Goal: Task Accomplishment & Management: Use online tool/utility

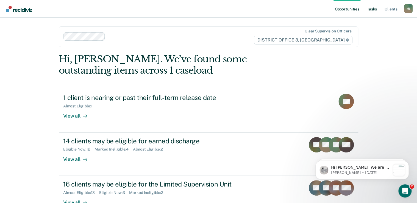
click at [373, 7] on link "Tasks" at bounding box center [372, 9] width 12 height 18
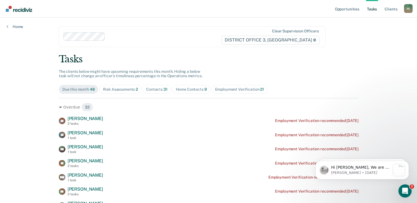
click at [190, 91] on div "Home Contacts 9" at bounding box center [190, 89] width 31 height 5
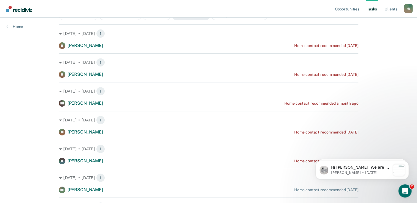
scroll to position [18, 0]
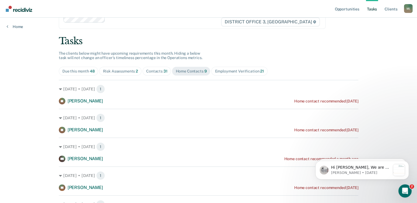
click at [16, 113] on div "Opportunities Tasks Client s [PERSON_NAME] ([PERSON_NAME]) M ( Profile How it w…" at bounding box center [208, 169] width 417 height 375
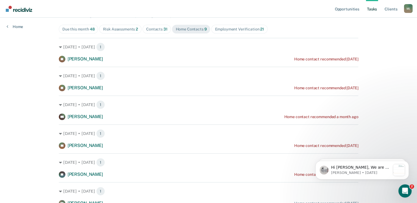
scroll to position [0, 0]
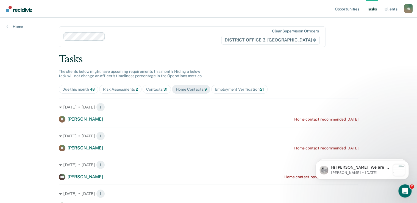
click at [136, 88] on span "2" at bounding box center [137, 89] width 2 height 4
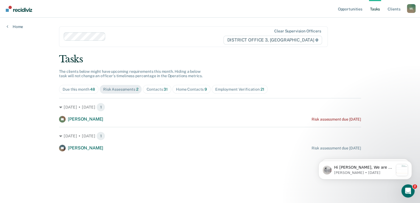
click at [158, 90] on div "Contacts 31" at bounding box center [156, 89] width 21 height 5
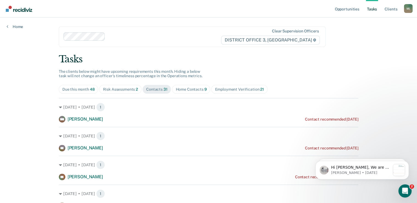
click at [188, 88] on div "Home Contacts 9" at bounding box center [190, 89] width 31 height 5
click at [107, 90] on div "Risk Assessments 2" at bounding box center [120, 89] width 35 height 5
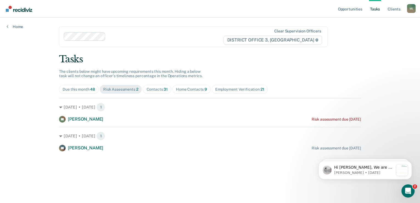
click at [146, 88] on div "Contacts 31" at bounding box center [156, 89] width 21 height 5
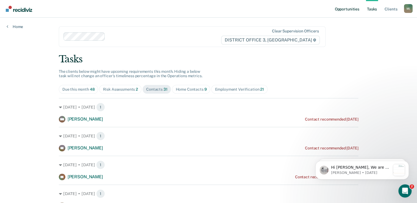
click at [345, 10] on link "Opportunities" at bounding box center [346, 9] width 27 height 18
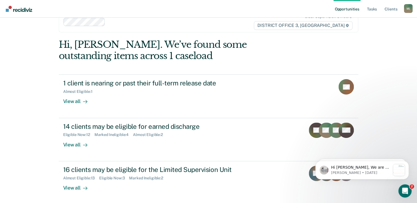
scroll to position [22, 0]
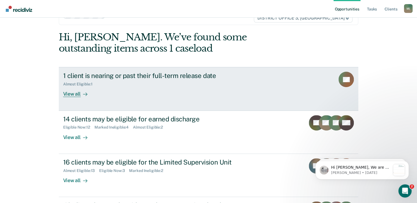
click at [70, 93] on div "View all" at bounding box center [78, 91] width 31 height 11
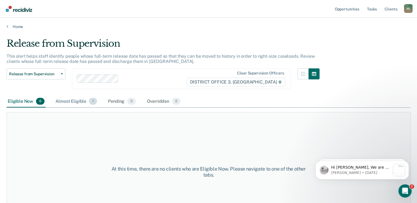
click at [75, 101] on div "Almost Eligible 1" at bounding box center [76, 102] width 44 height 12
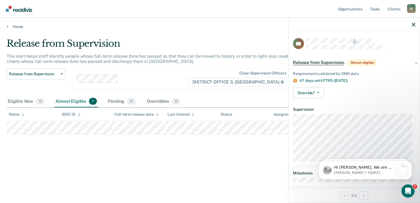
click at [105, 173] on div "Release from Supervision This alert helps staff identify people whose full-term…" at bounding box center [210, 108] width 407 height 141
click at [413, 26] on icon "button" at bounding box center [413, 25] width 4 height 4
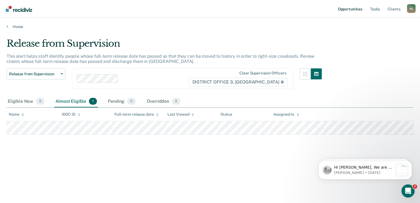
click at [346, 8] on link "Opportunities" at bounding box center [349, 9] width 27 height 18
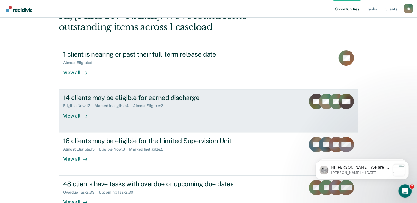
scroll to position [44, 0]
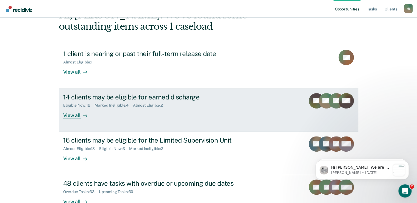
click at [72, 96] on div "14 clients may be eligible for earned discharge" at bounding box center [159, 97] width 193 height 8
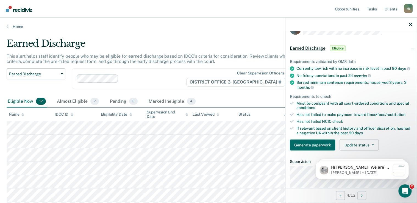
scroll to position [10, 0]
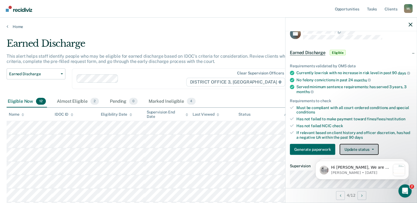
click at [351, 145] on button "Update status" at bounding box center [358, 149] width 39 height 11
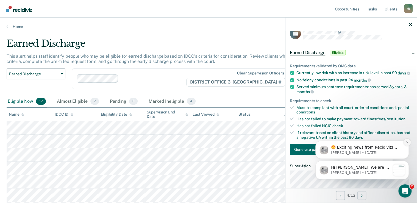
click at [406, 142] on icon "Dismiss notification" at bounding box center [406, 142] width 3 height 3
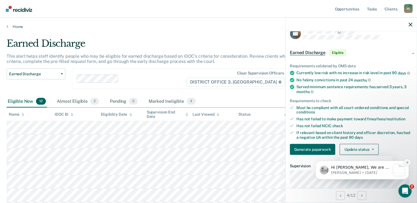
click at [407, 161] on icon "Dismiss notification" at bounding box center [406, 162] width 3 height 3
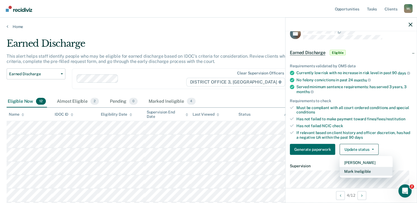
click at [363, 169] on button "Mark Ineligible" at bounding box center [365, 171] width 53 height 9
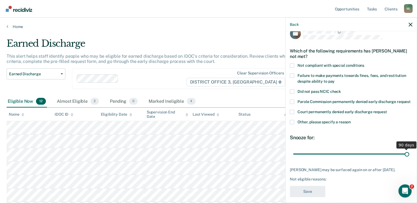
drag, startPoint x: 330, startPoint y: 160, endPoint x: 407, endPoint y: 161, distance: 76.3
type input "90"
click at [407, 159] on input "range" at bounding box center [351, 154] width 116 height 10
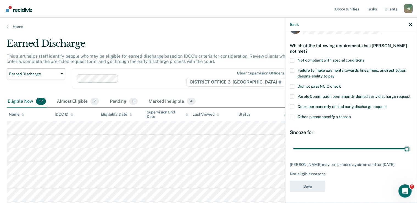
scroll to position [25, 0]
click at [292, 114] on span at bounding box center [292, 116] width 4 height 4
click at [350, 114] on input "Other, please specify a reason" at bounding box center [350, 114] width 0 height 0
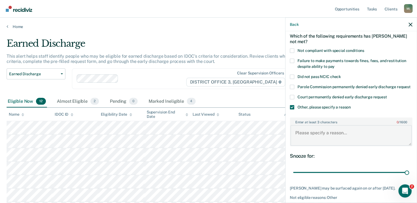
click at [312, 137] on textarea "Enter at least 3 characters 0 / 1600" at bounding box center [350, 135] width 121 height 20
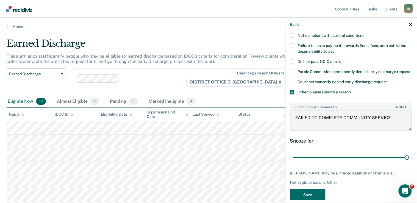
scroll to position [57, 0]
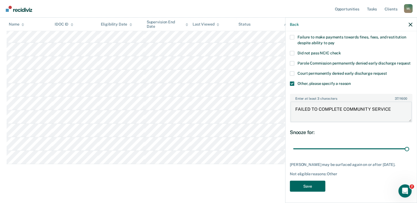
type textarea "FAILED TO COMPLETE COMMUNITY SERVICE"
click at [311, 183] on button "Save" at bounding box center [307, 185] width 35 height 11
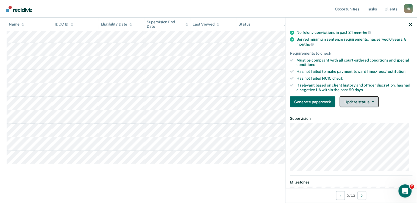
click at [365, 105] on button "Update status" at bounding box center [358, 101] width 39 height 11
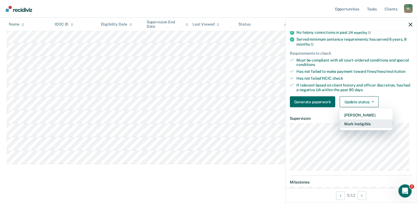
click at [356, 124] on button "Mark Ineligible" at bounding box center [365, 123] width 53 height 9
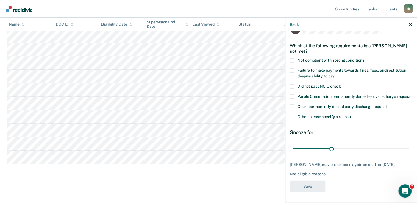
click at [290, 119] on span at bounding box center [292, 116] width 4 height 4
click at [350, 114] on input "Other, please specify a reason" at bounding box center [350, 114] width 0 height 0
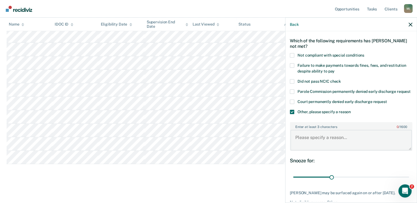
click at [305, 144] on textarea "Enter at least 3 characters 0 / 1600" at bounding box center [350, 140] width 121 height 20
type textarea "ACTIVELY USING. IN INPATIENT TREATMENT"
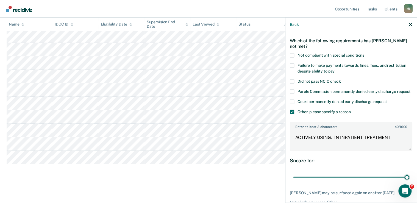
drag, startPoint x: 330, startPoint y: 181, endPoint x: 357, endPoint y: 154, distance: 37.8
type input "90"
click at [409, 172] on input "range" at bounding box center [351, 177] width 116 height 10
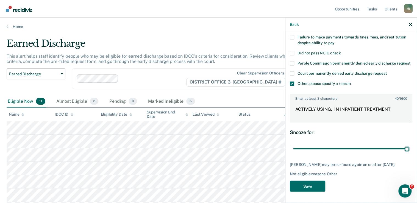
scroll to position [57, 0]
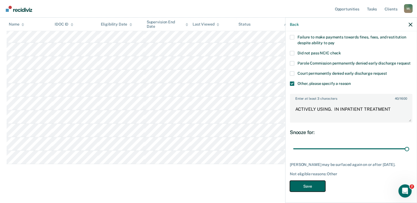
click at [313, 186] on button "Save" at bounding box center [307, 185] width 35 height 11
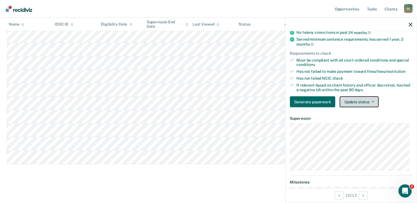
click at [359, 97] on button "Update status" at bounding box center [358, 101] width 39 height 11
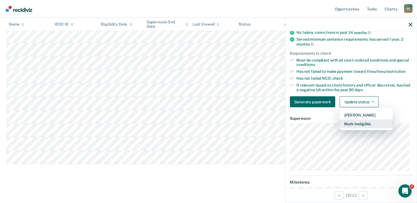
click at [356, 121] on button "Mark Ineligible" at bounding box center [365, 123] width 53 height 9
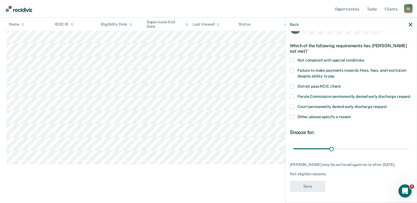
click at [293, 119] on span at bounding box center [292, 116] width 4 height 4
click at [350, 114] on input "Other, please specify a reason" at bounding box center [350, 114] width 0 height 0
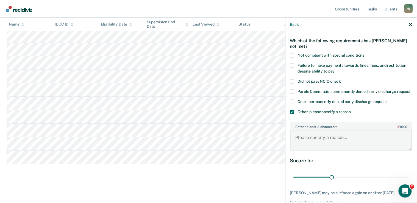
click at [307, 139] on textarea "Enter at least 3 characters 0 / 1600" at bounding box center [350, 140] width 121 height 20
type textarea "HASN'T COMPLETED TREATMENT YET"
drag, startPoint x: 330, startPoint y: 181, endPoint x: 343, endPoint y: 182, distance: 12.4
type input "41"
click at [343, 182] on input "range" at bounding box center [351, 177] width 116 height 10
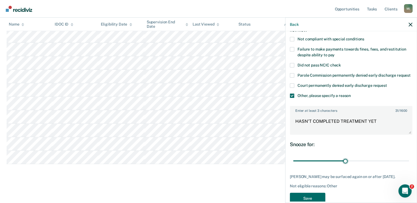
scroll to position [53, 0]
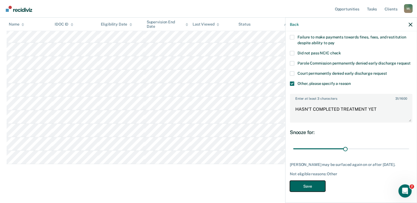
click at [314, 191] on button "Save" at bounding box center [307, 185] width 35 height 11
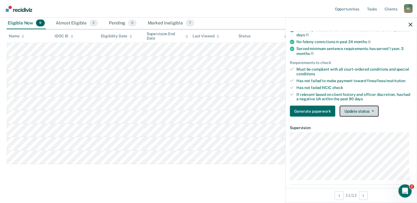
click at [347, 111] on button "Update status" at bounding box center [358, 111] width 39 height 11
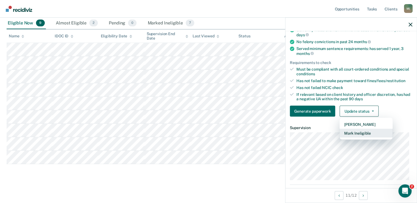
click at [345, 130] on button "Mark Ineligible" at bounding box center [365, 133] width 53 height 9
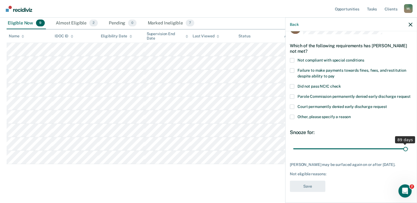
drag, startPoint x: 330, startPoint y: 149, endPoint x: 402, endPoint y: 145, distance: 72.3
type input "89"
click at [402, 145] on input "range" at bounding box center [351, 149] width 116 height 10
click at [293, 119] on label "Other, please specify a reason" at bounding box center [351, 117] width 122 height 6
click at [350, 114] on input "Other, please specify a reason" at bounding box center [350, 114] width 0 height 0
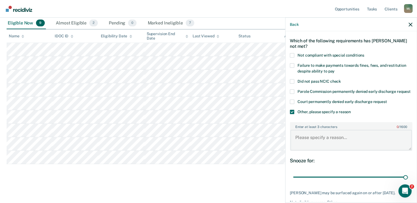
click at [300, 145] on textarea "Enter at least 3 characters 0 / 1600" at bounding box center [350, 140] width 121 height 20
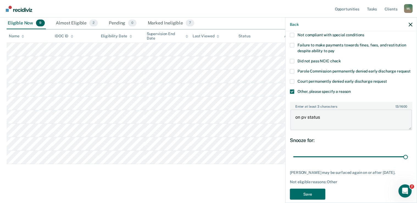
scroll to position [57, 0]
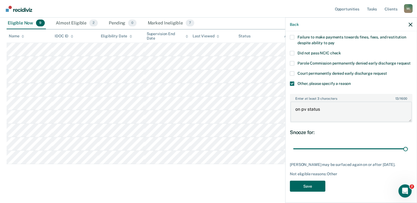
type textarea "on pv status"
click at [315, 183] on button "Save" at bounding box center [307, 185] width 35 height 11
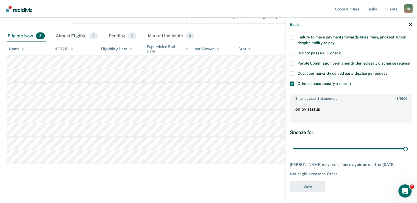
scroll to position [65, 0]
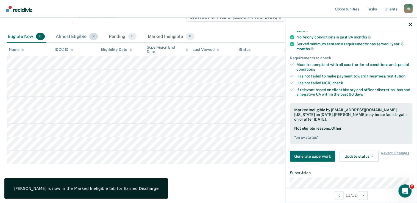
click at [70, 34] on div "Almost Eligible 2" at bounding box center [77, 37] width 44 height 12
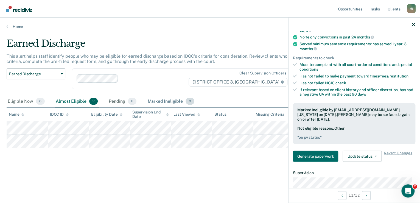
click at [158, 102] on div "Marked Ineligible 8" at bounding box center [170, 102] width 49 height 12
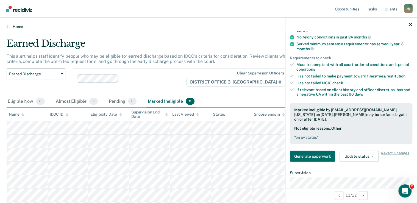
click at [8, 27] on icon at bounding box center [8, 26] width 2 height 4
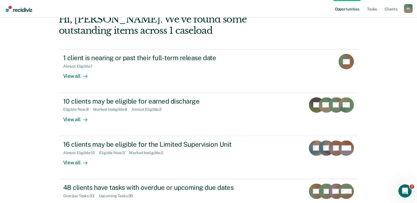
scroll to position [80, 0]
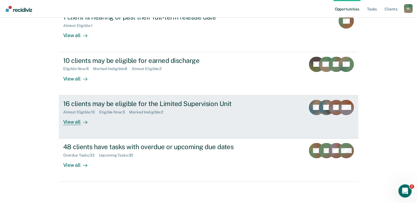
click at [81, 103] on div "16 clients may be eligible for the Limited Supervision Unit" at bounding box center [159, 104] width 193 height 8
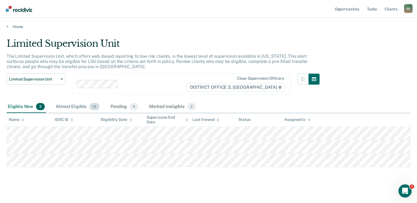
click at [65, 104] on div "Almost Eligible 13" at bounding box center [78, 107] width 46 height 12
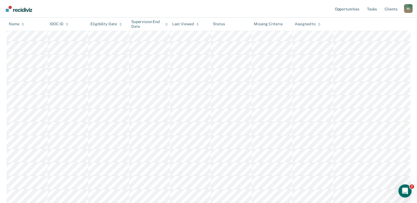
scroll to position [137, 0]
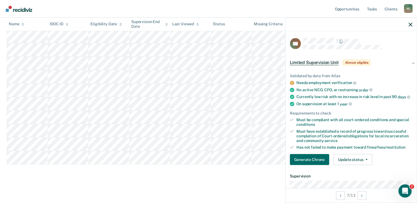
click at [415, 22] on div at bounding box center [350, 25] width 131 height 14
click at [413, 24] on div at bounding box center [350, 25] width 131 height 14
click at [410, 24] on icon "button" at bounding box center [410, 25] width 4 height 4
click at [317, 158] on button "Generate Chrono" at bounding box center [309, 159] width 39 height 11
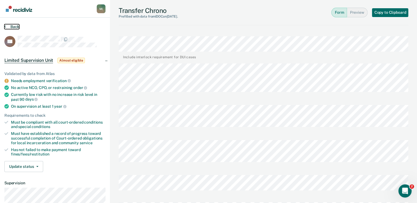
click at [5, 26] on icon at bounding box center [5, 26] width 2 height 4
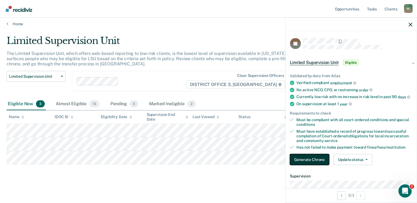
click at [305, 157] on button "Generate Chrono" at bounding box center [309, 159] width 39 height 11
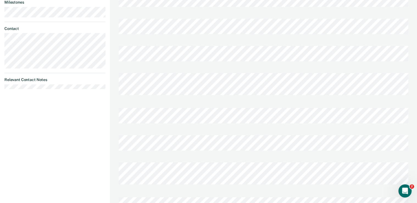
scroll to position [262, 0]
